Goal: Transaction & Acquisition: Purchase product/service

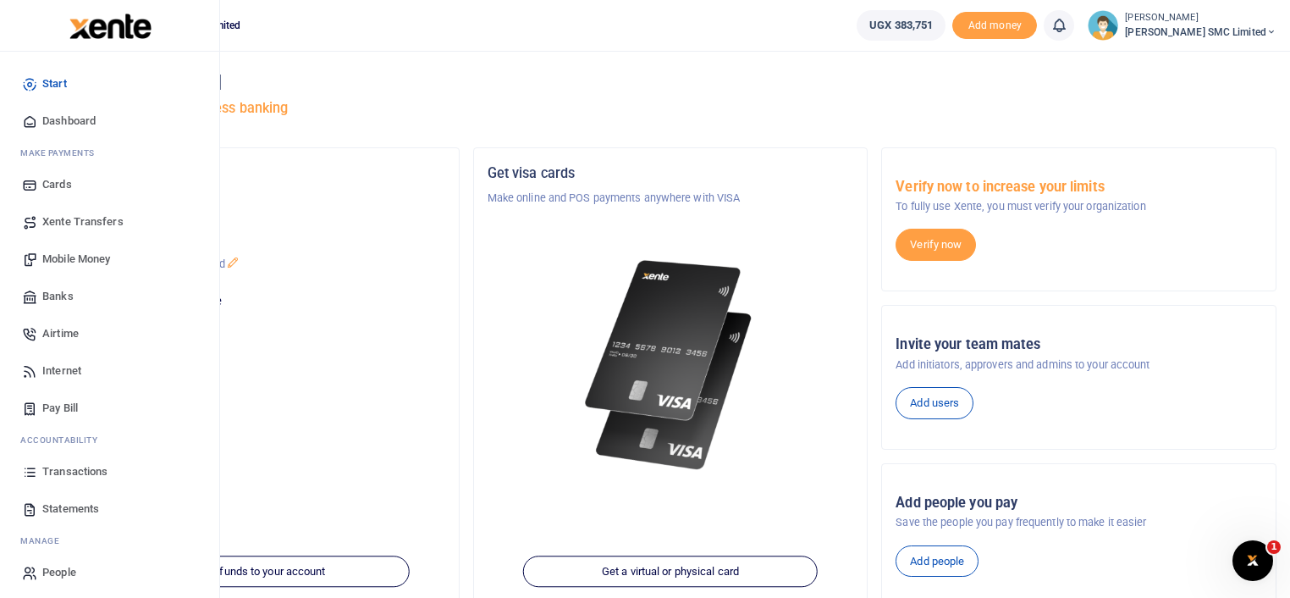
click at [95, 461] on link "Transactions" at bounding box center [110, 471] width 192 height 37
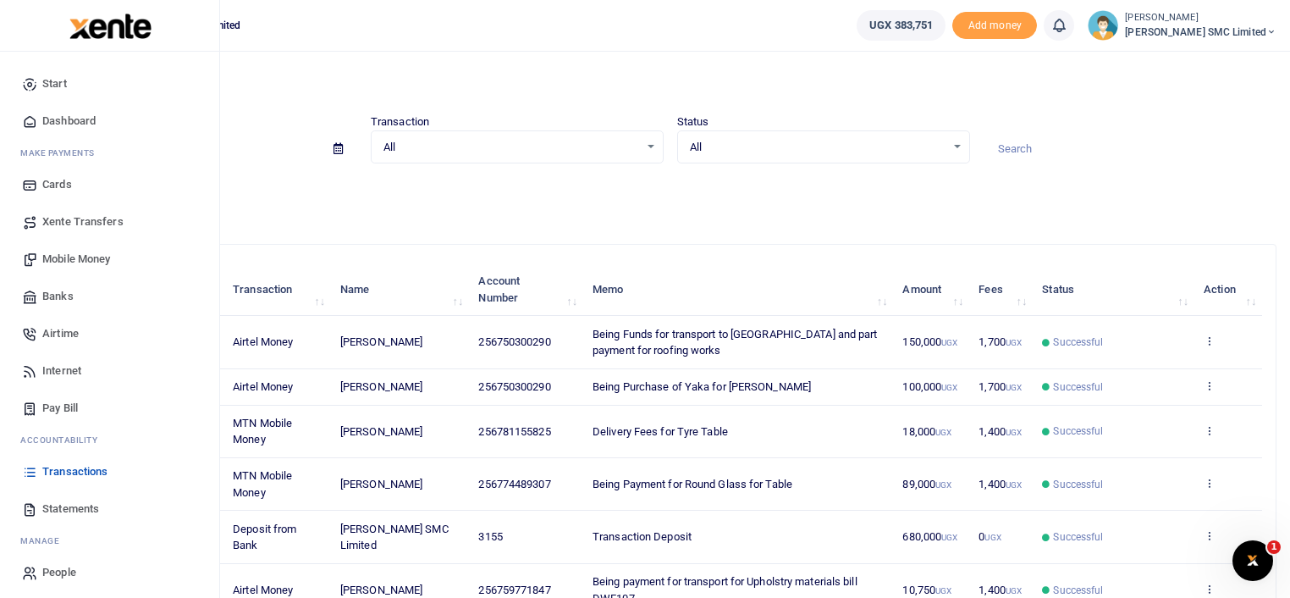
click at [88, 256] on span "Mobile Money" at bounding box center [76, 259] width 68 height 17
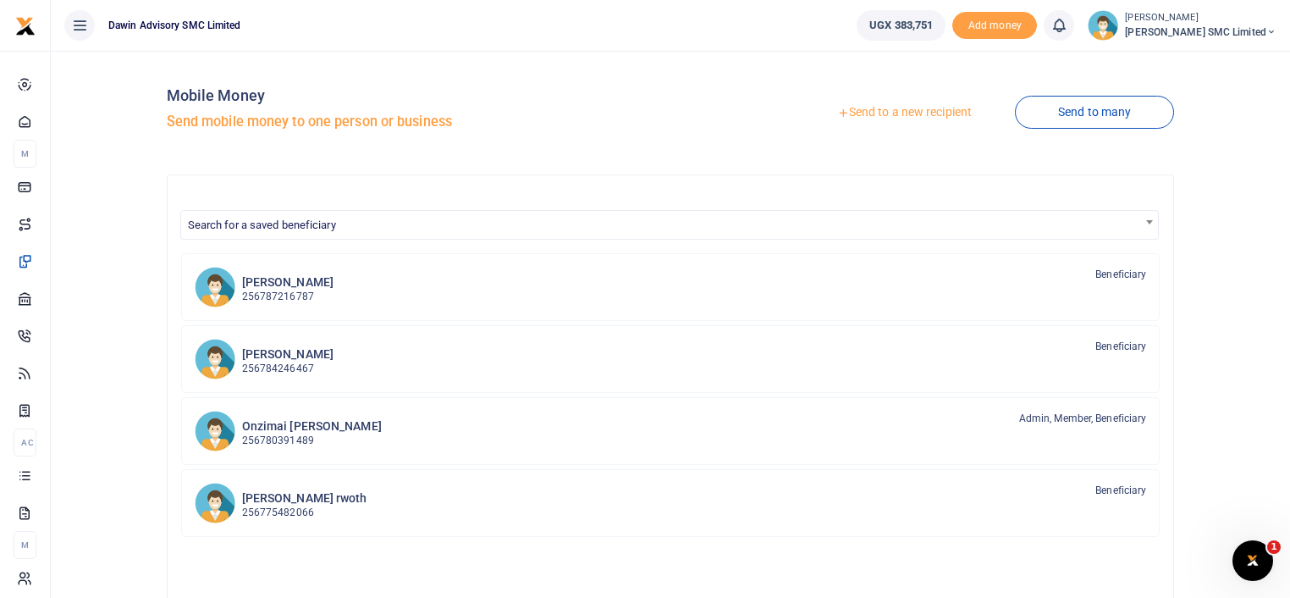
click at [556, 212] on span "Search for a saved beneficiary" at bounding box center [670, 224] width 978 height 26
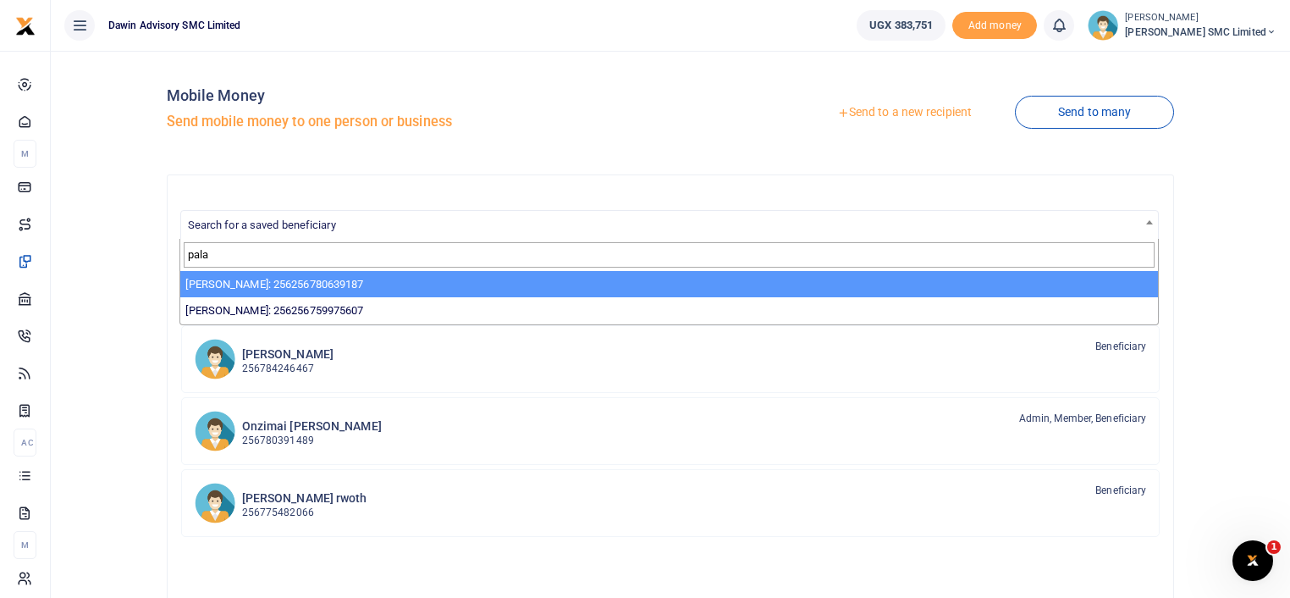
type input "pala"
select select "3598"
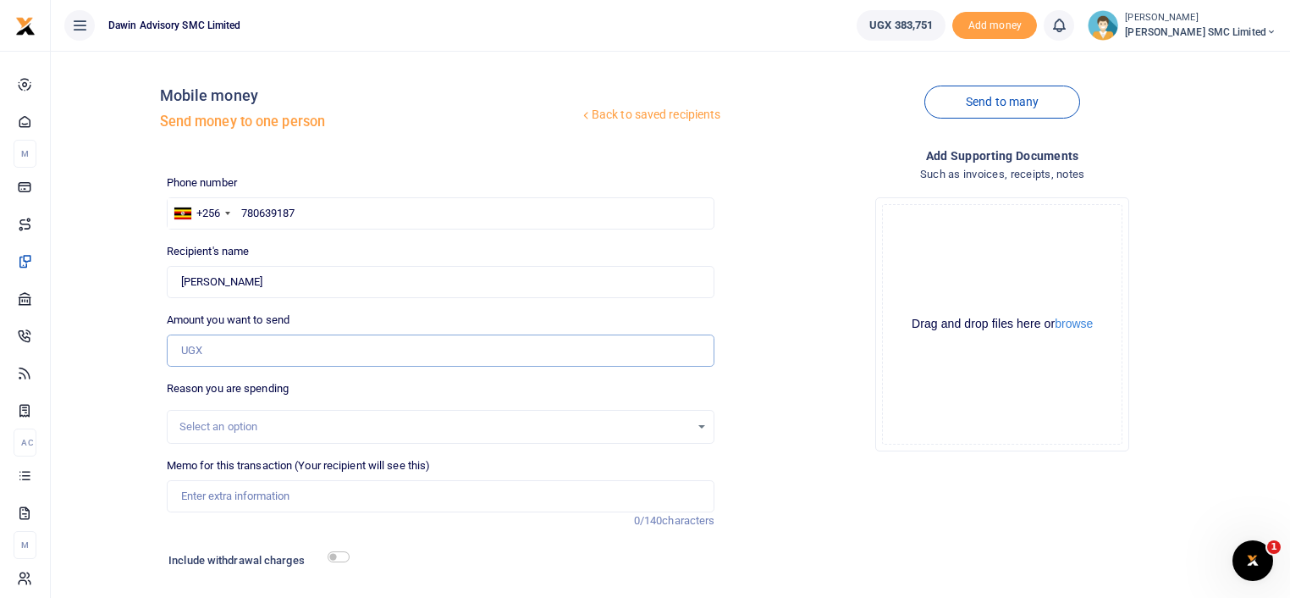
click at [208, 357] on input "Amount you want to send" at bounding box center [441, 350] width 549 height 32
type input "18,000"
click at [223, 501] on input "Memo for this transaction (Your recipient will see this)" at bounding box center [441, 496] width 549 height 32
type input "b"
type input "Being payment for Sanding paper bill DWF110"
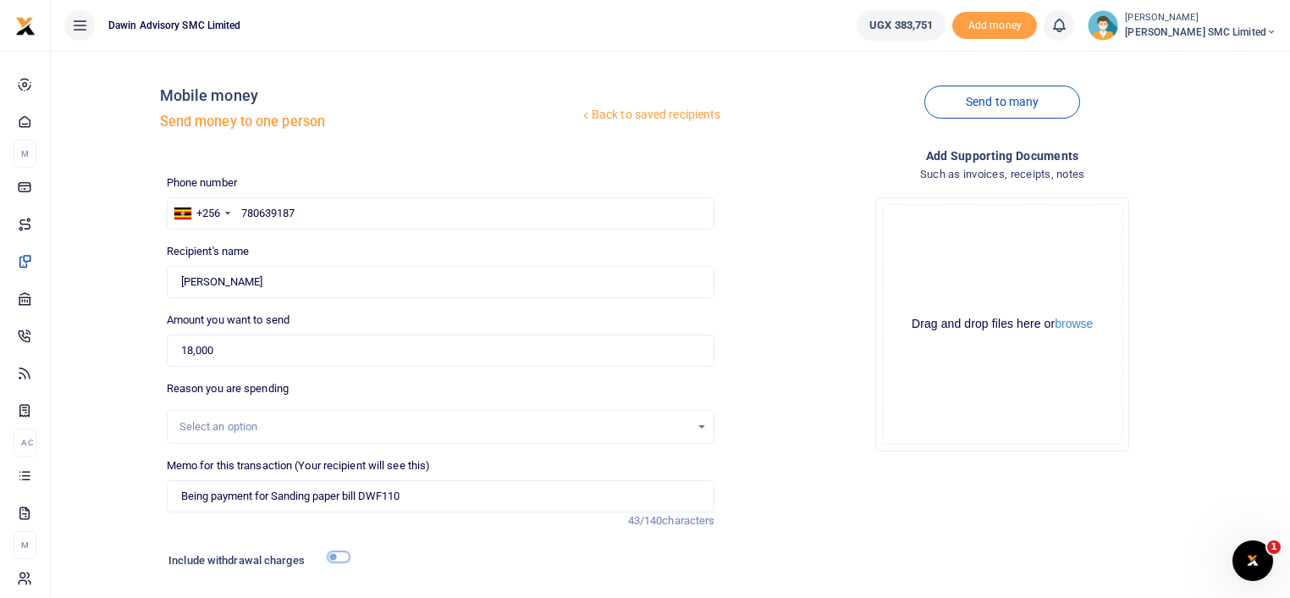
click at [339, 554] on input "checkbox" at bounding box center [339, 556] width 22 height 11
checkbox input "true"
click at [769, 391] on div "Drop your files here Drag and drop files here or browse Powered by Uppy" at bounding box center [1002, 324] width 549 height 281
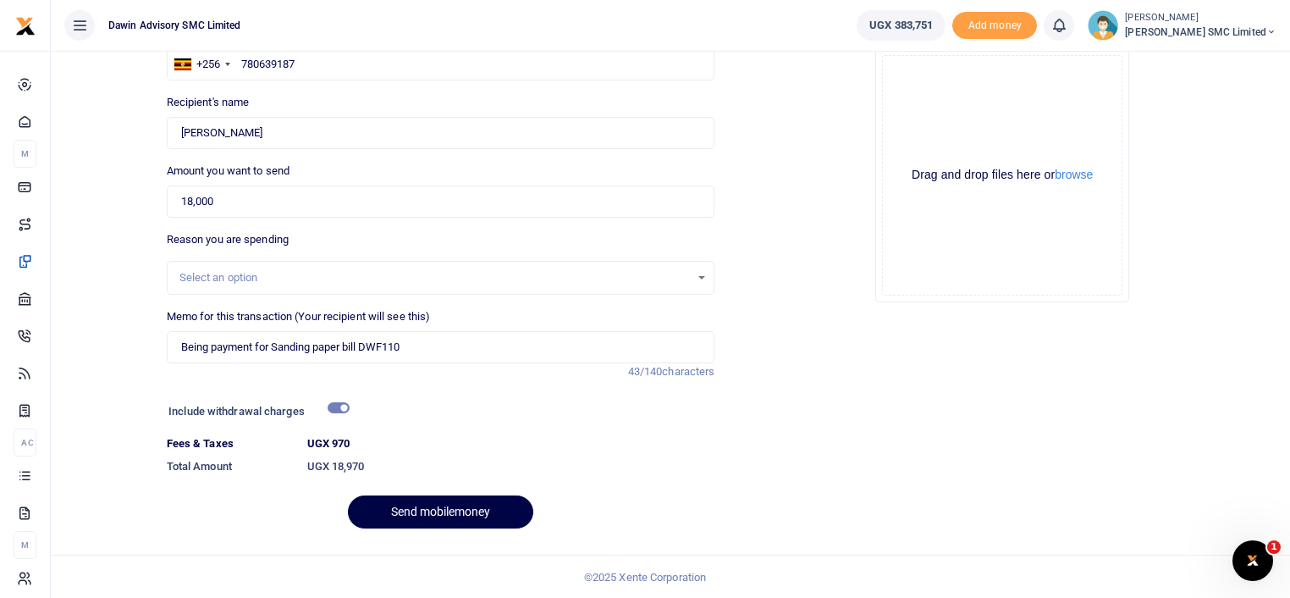
scroll to position [150, 0]
click at [454, 513] on button "Send mobilemoney" at bounding box center [440, 510] width 185 height 33
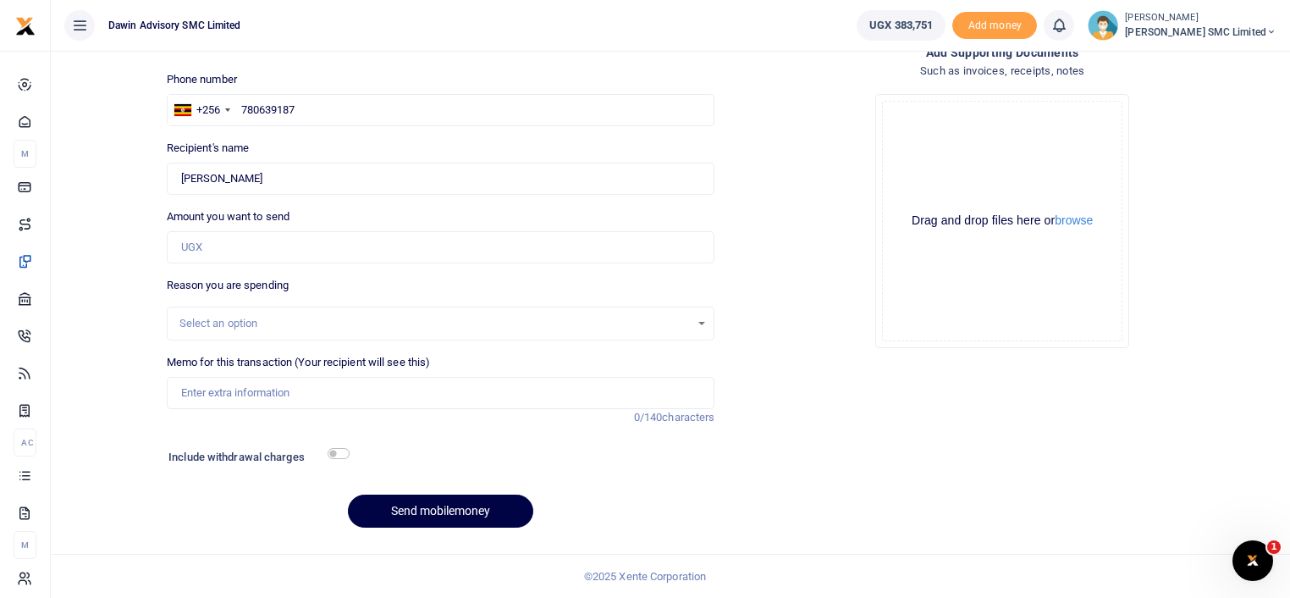
click at [755, 279] on div "Drop your files here Drag and drop files here or browse Powered by Uppy" at bounding box center [1002, 220] width 549 height 281
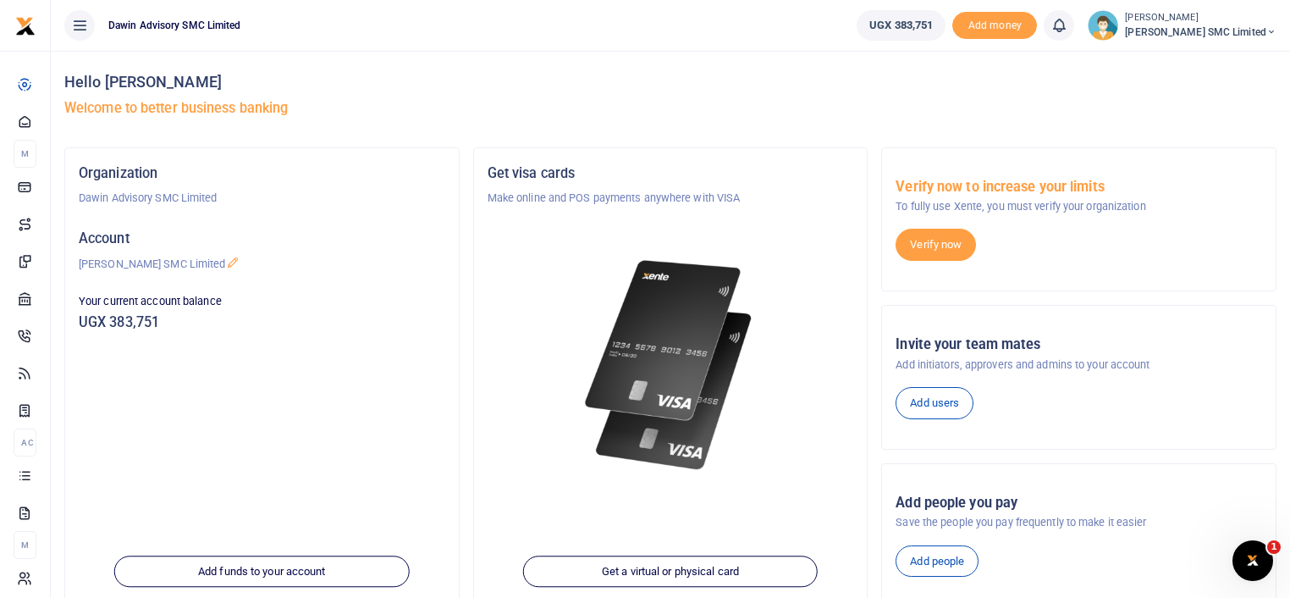
click at [520, 352] on div at bounding box center [671, 345] width 367 height 276
